Goal: Task Accomplishment & Management: Manage account settings

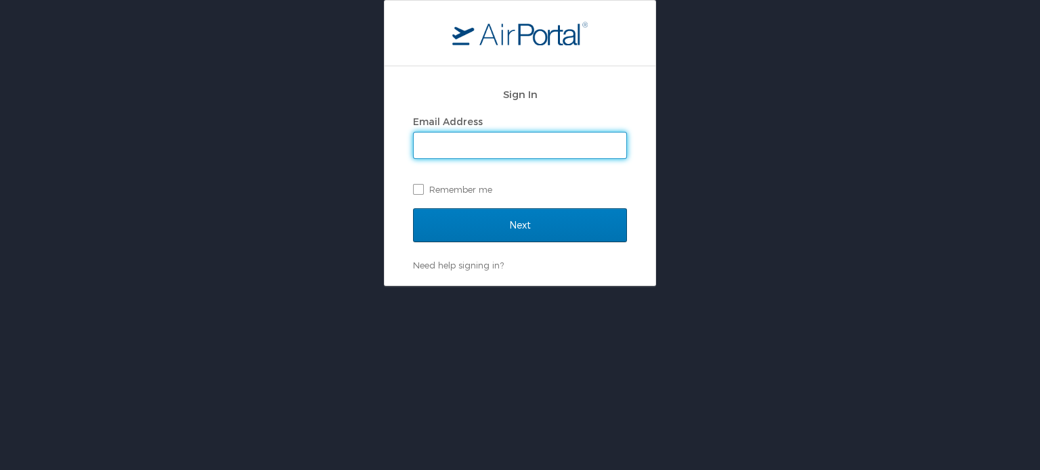
click at [502, 139] on input "Email Address" at bounding box center [520, 146] width 213 height 26
type input "zgiles@lsuhsc.edu"
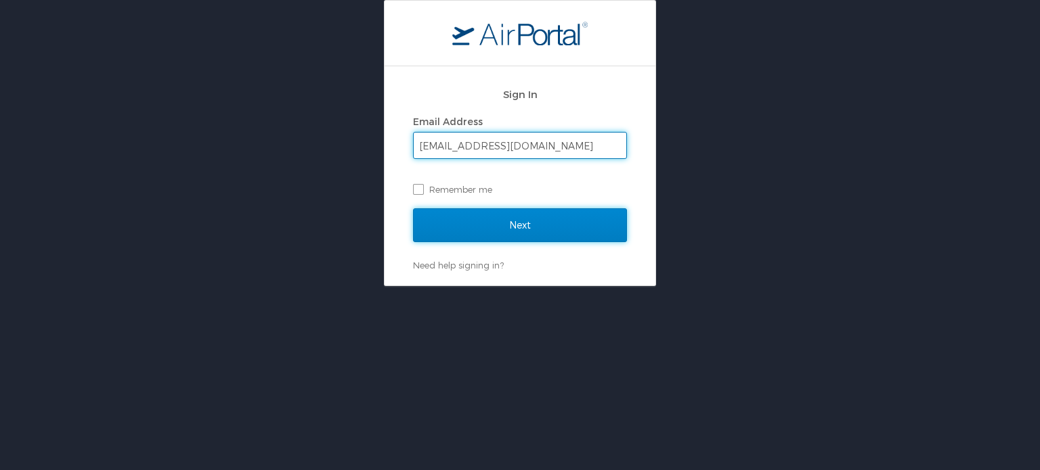
click at [493, 227] on input "Next" at bounding box center [520, 225] width 214 height 34
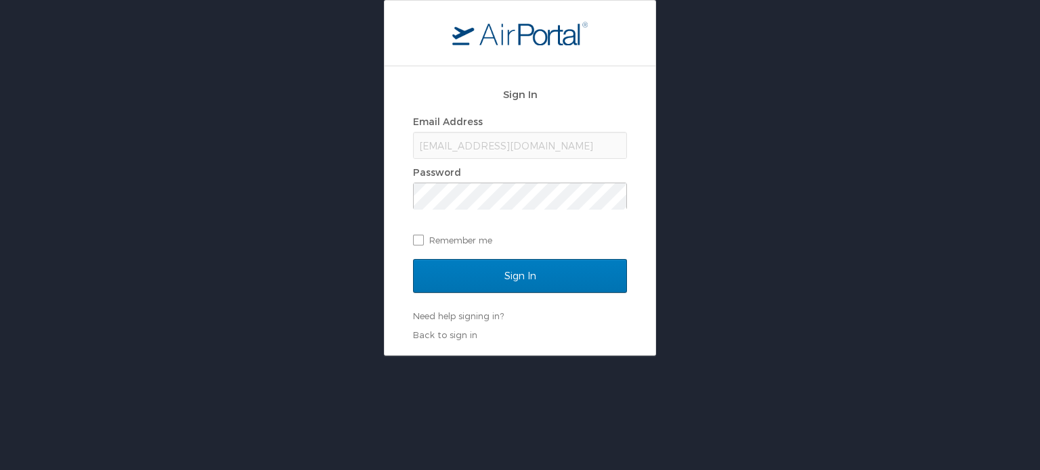
click at [448, 211] on div "Email Address zgiles@lsuhsc.edu Password Remember me" at bounding box center [520, 181] width 214 height 139
